Goal: Navigation & Orientation: Find specific page/section

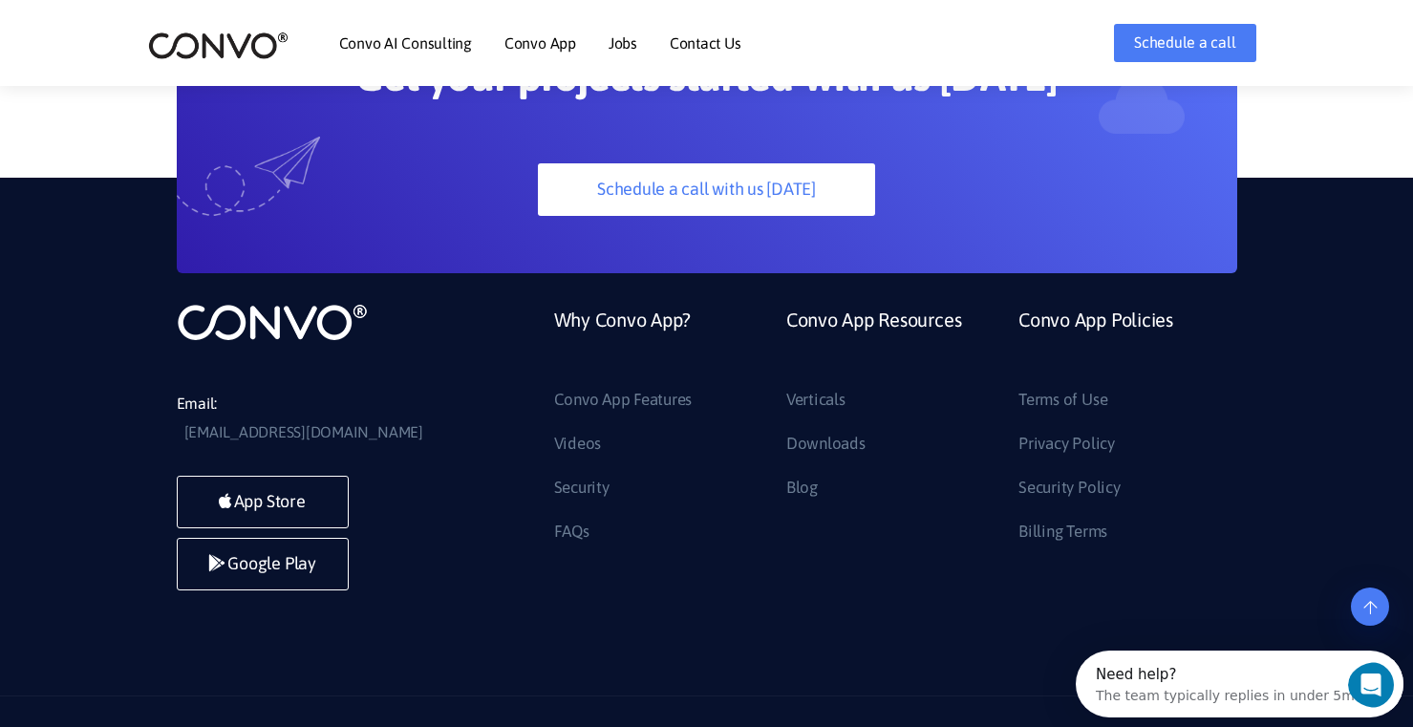
scroll to position [5211, 0]
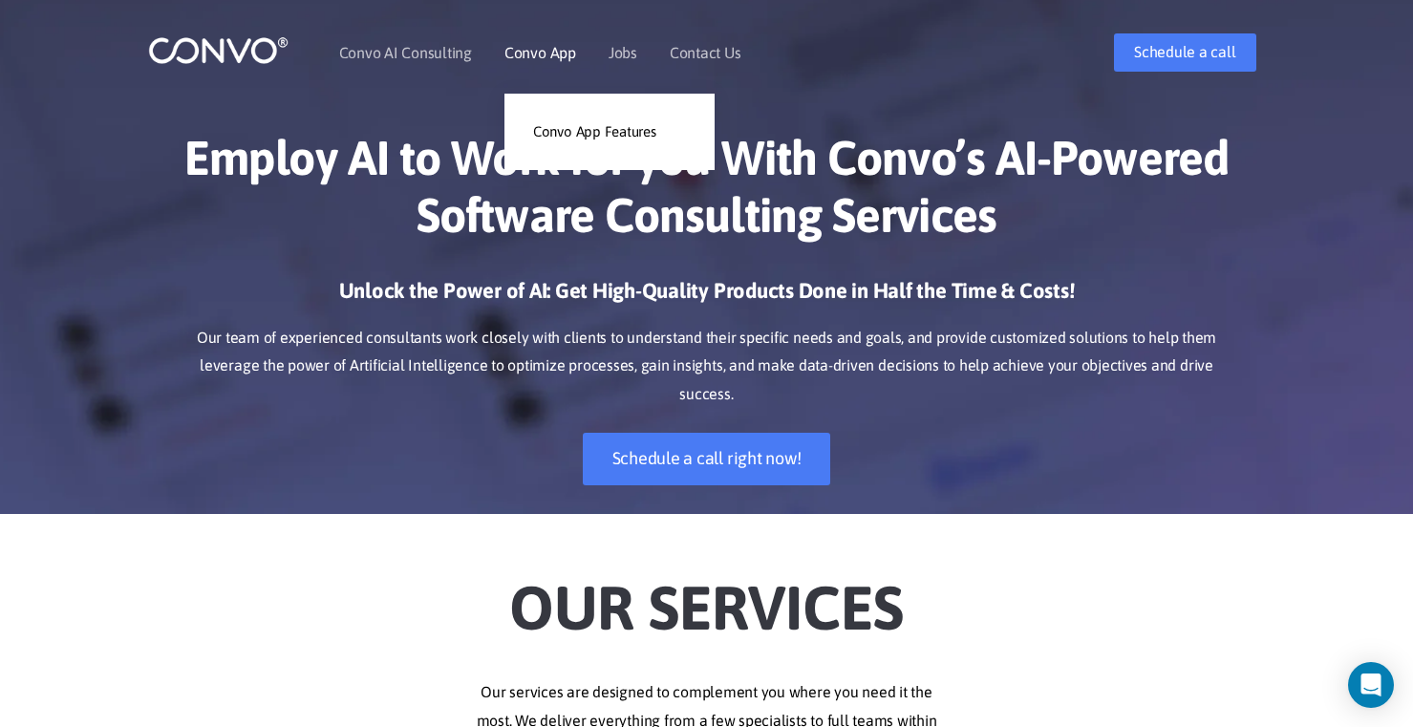
click at [523, 50] on link "Convo App" at bounding box center [541, 52] width 72 height 15
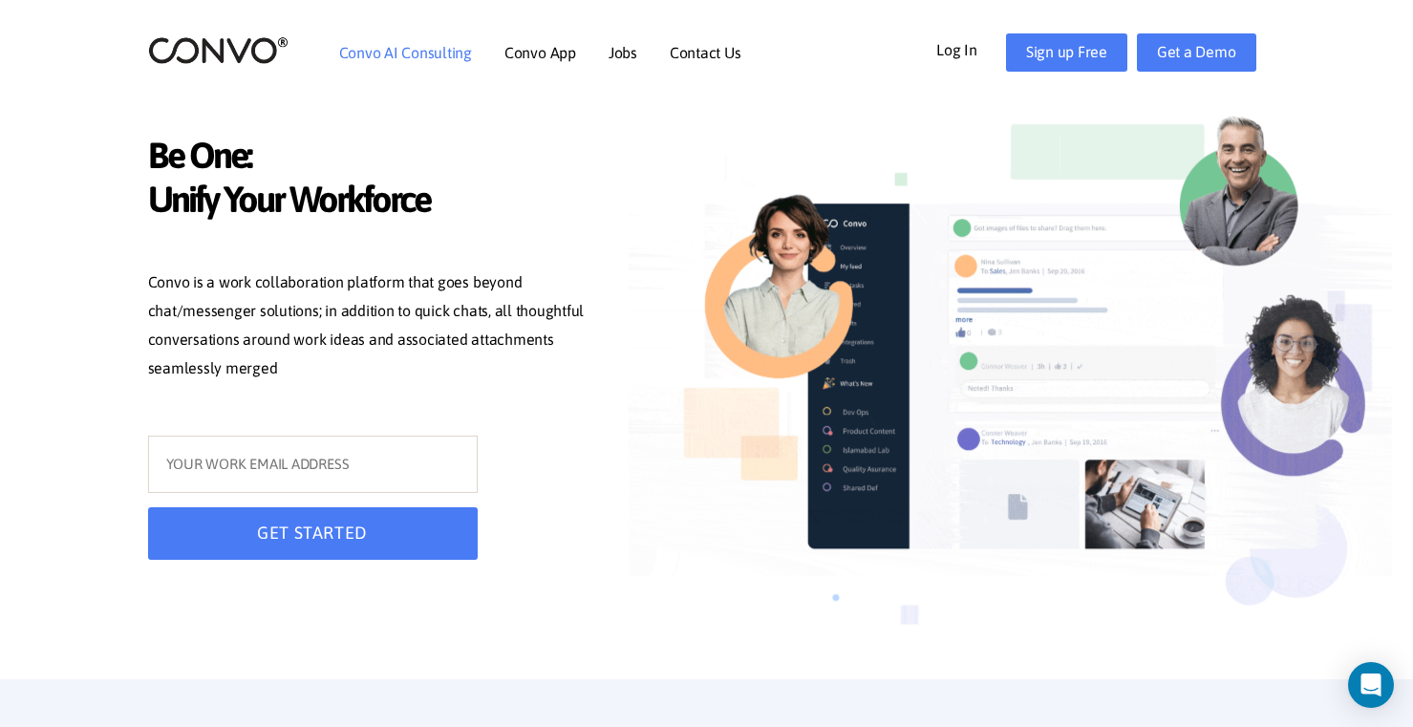
click at [451, 55] on link "Convo AI Consulting" at bounding box center [405, 52] width 133 height 15
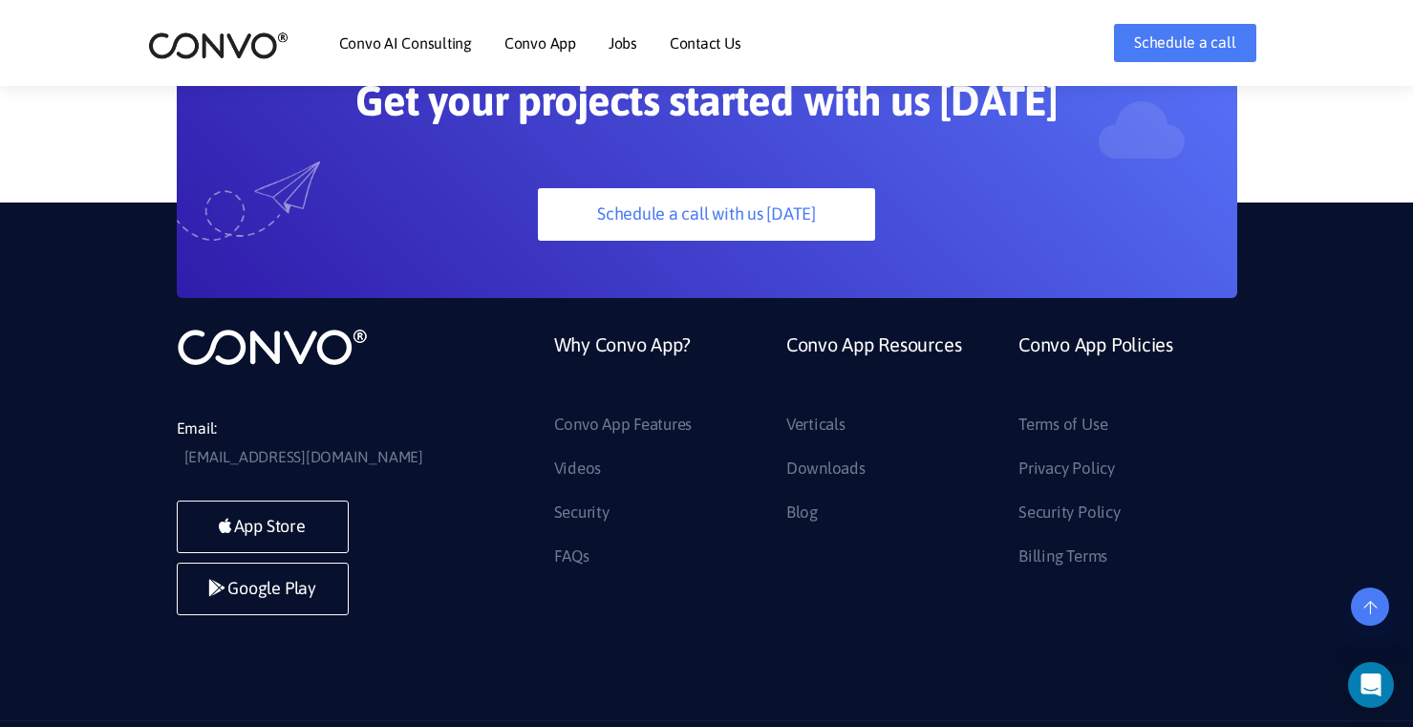
scroll to position [5186, 0]
